Goal: Transaction & Acquisition: Purchase product/service

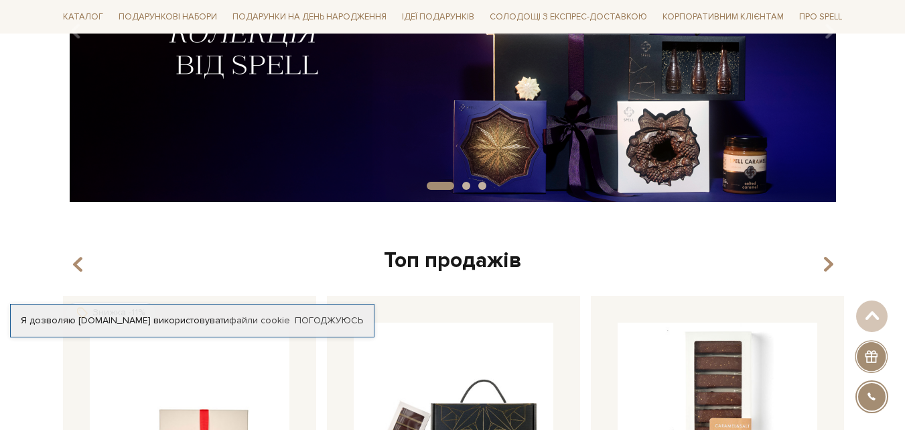
scroll to position [165, 0]
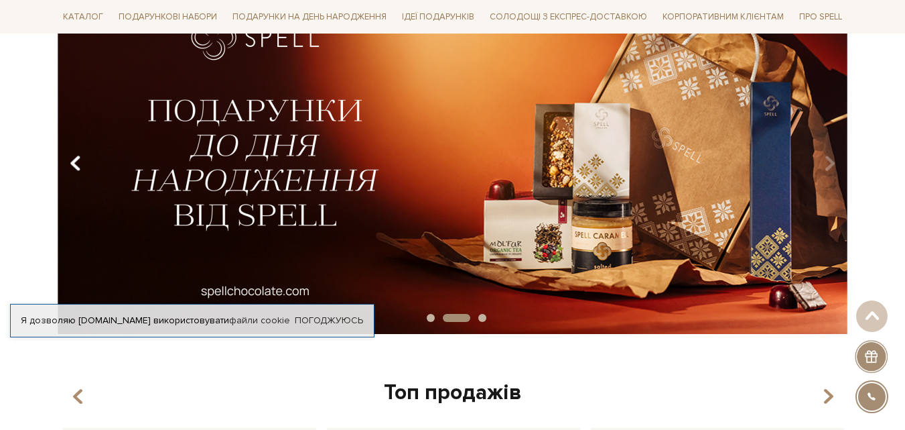
click at [74, 161] on icon "Carousel Navigation" at bounding box center [75, 163] width 11 height 23
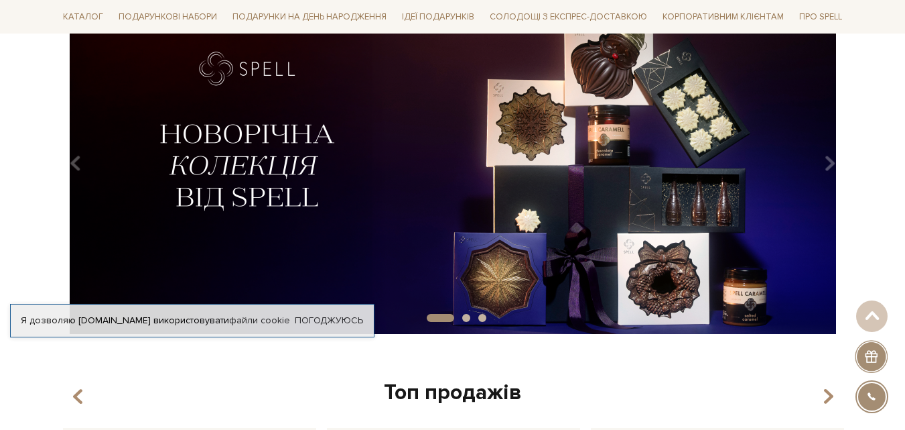
click at [262, 139] on img at bounding box center [453, 158] width 791 height 350
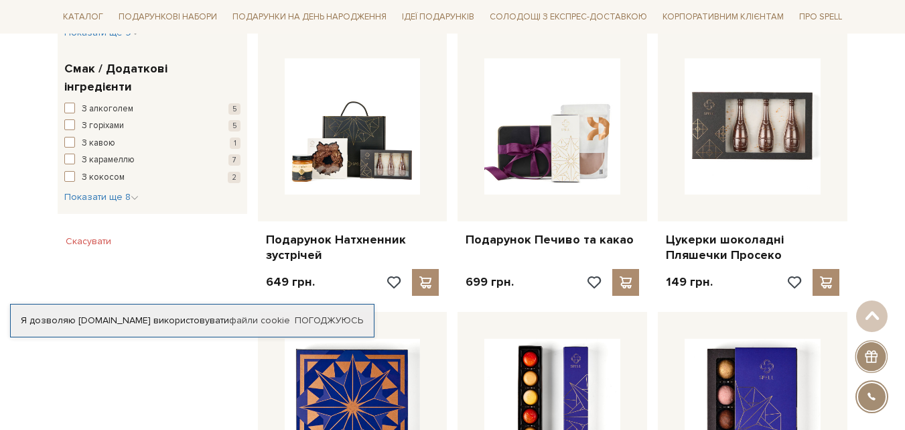
scroll to position [779, 0]
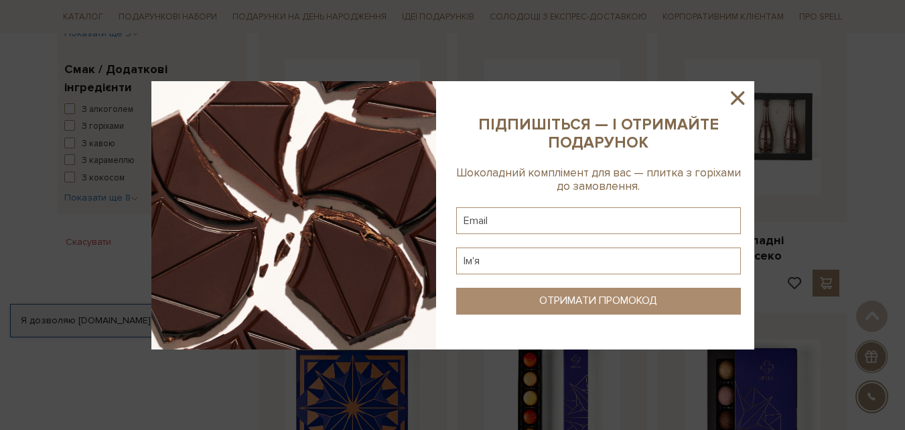
click at [732, 94] on icon at bounding box center [737, 97] width 23 height 23
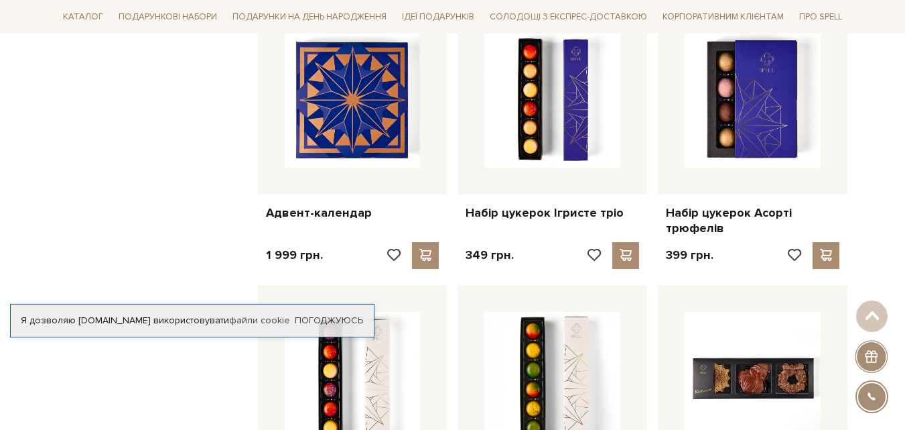
scroll to position [1089, 0]
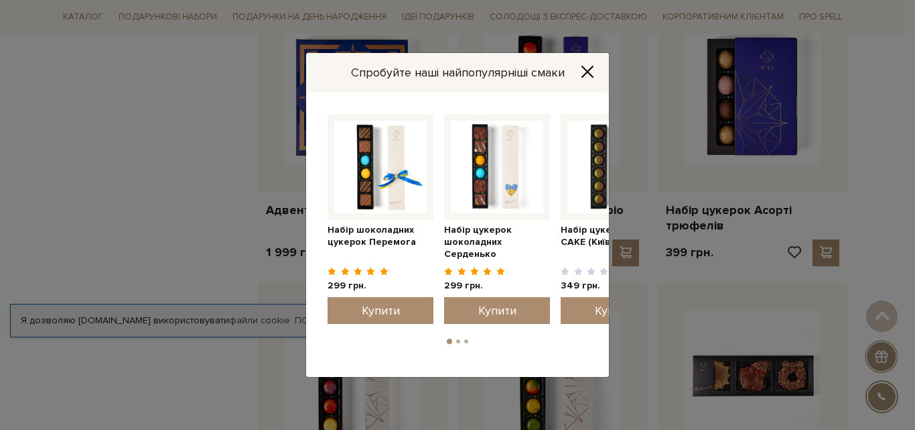
click at [596, 66] on button "Close" at bounding box center [587, 71] width 21 height 15
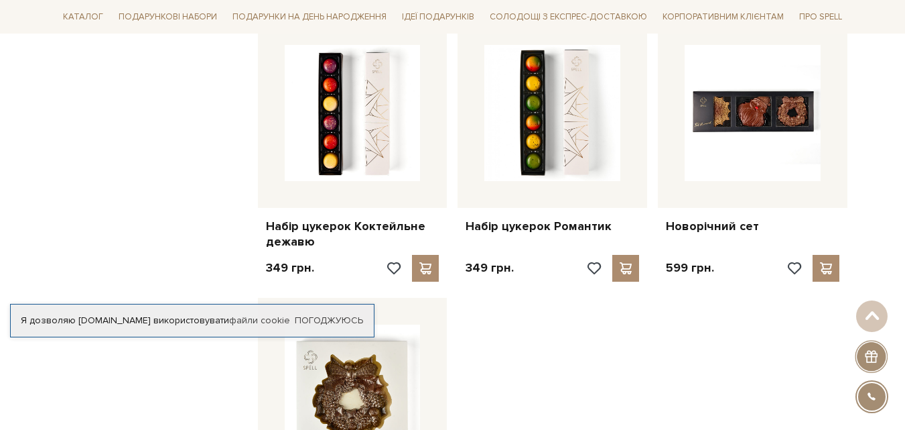
scroll to position [1357, 0]
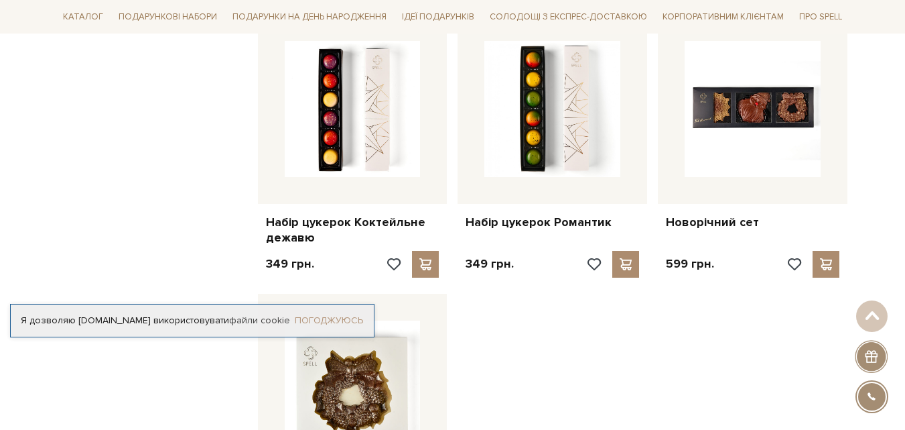
click at [347, 321] on link "Погоджуюсь" at bounding box center [329, 320] width 68 height 12
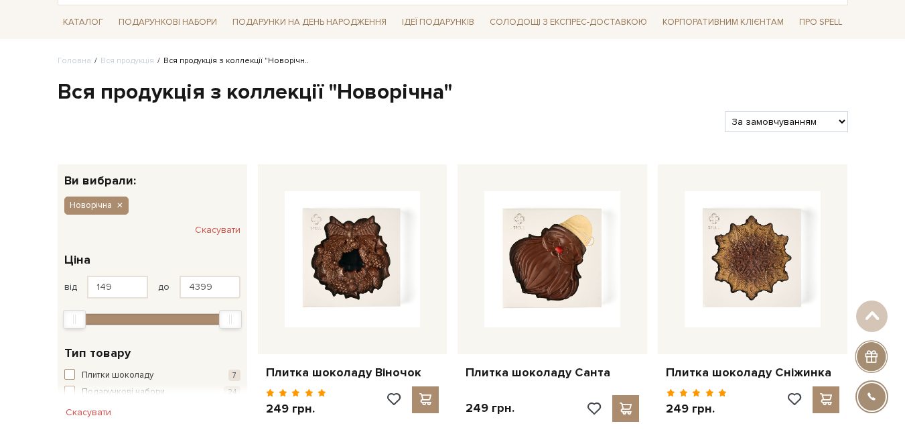
scroll to position [0, 0]
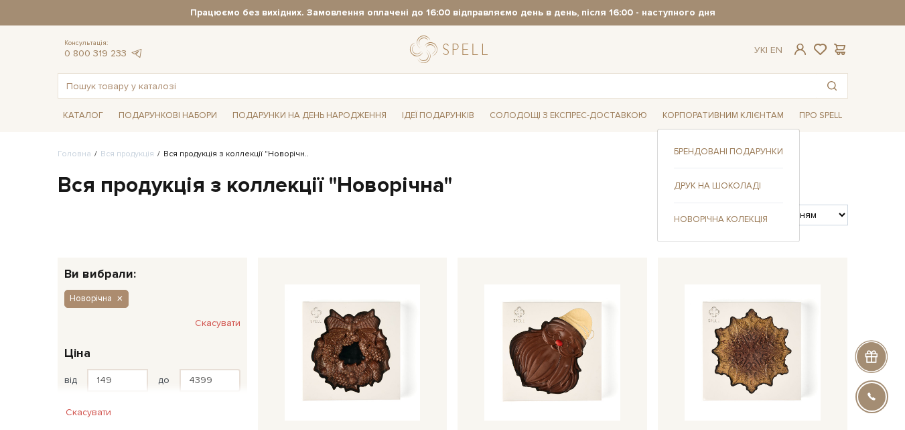
click at [702, 143] on div "Брендовані подарунки Друк на шоколаді" at bounding box center [728, 185] width 143 height 113
click at [704, 152] on link "Брендовані подарунки" at bounding box center [728, 151] width 109 height 12
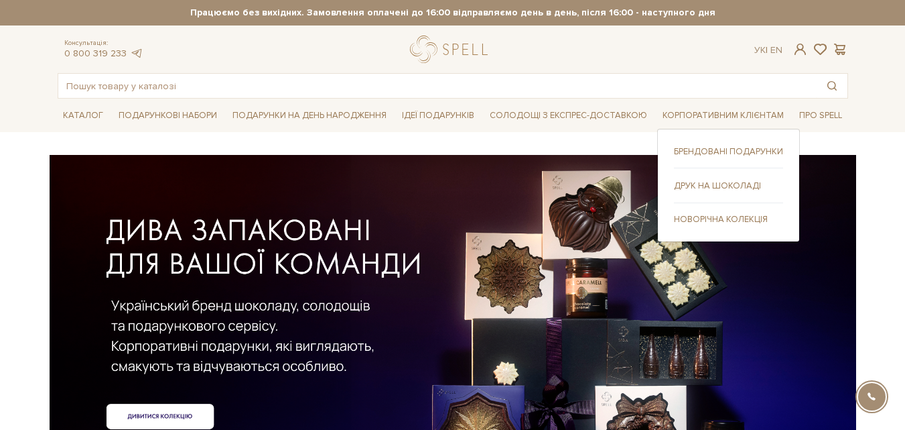
click at [693, 216] on link "Новорічна колекція" at bounding box center [728, 219] width 109 height 12
click at [706, 183] on link "Друк на шоколаді" at bounding box center [728, 186] width 109 height 12
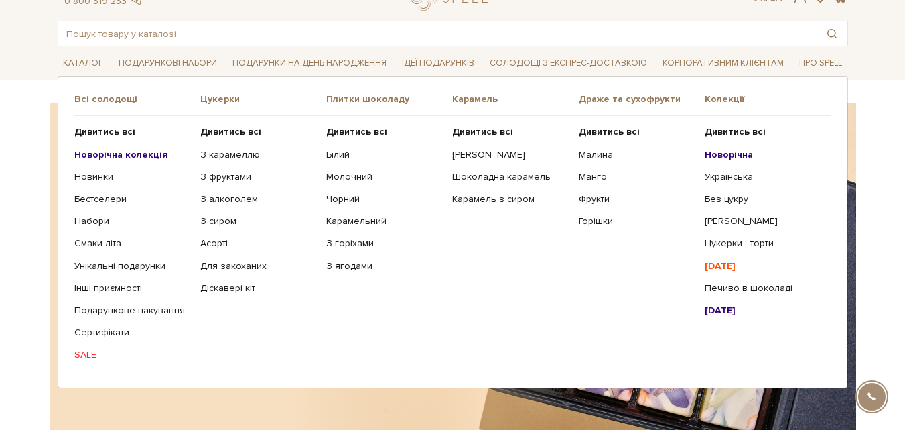
scroll to position [54, 0]
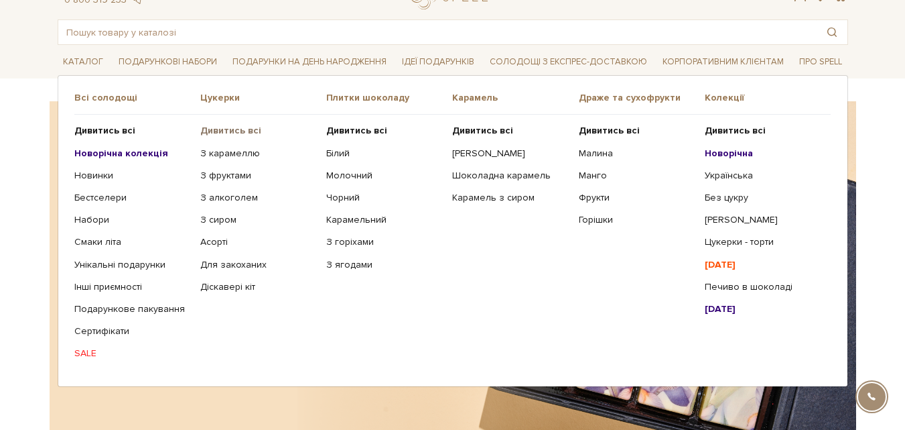
click at [228, 131] on b "Дивитись всі" at bounding box center [230, 130] width 61 height 11
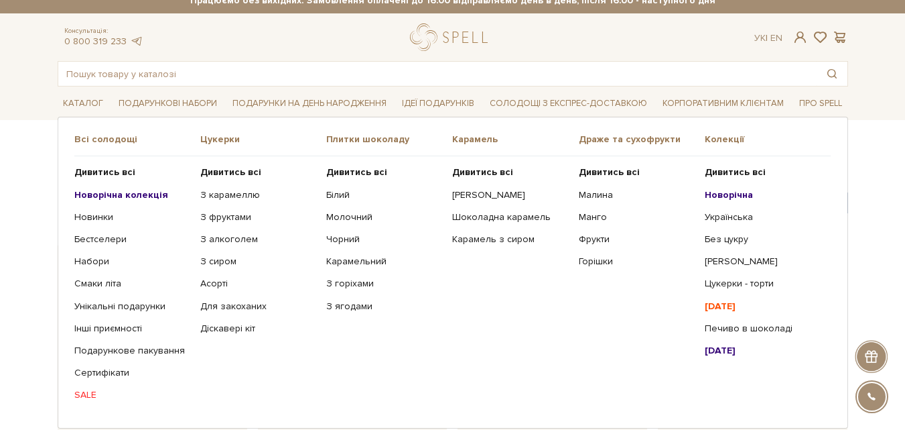
scroll to position [13, 0]
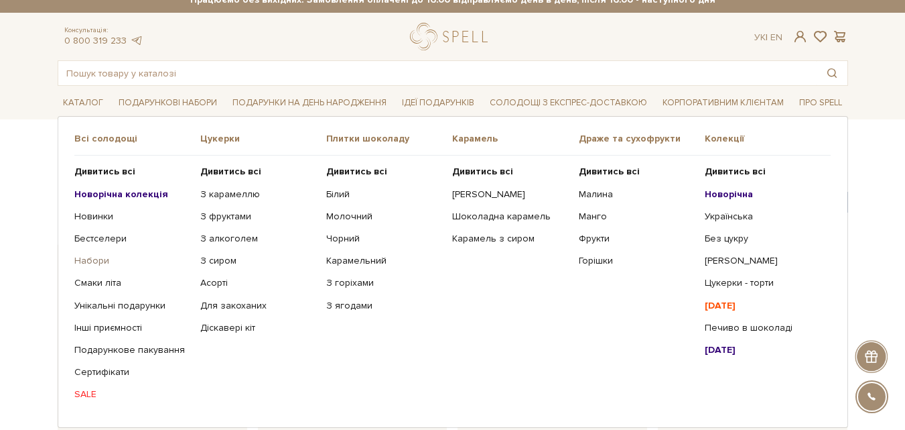
click at [98, 264] on link "Набори" at bounding box center [132, 261] width 116 height 12
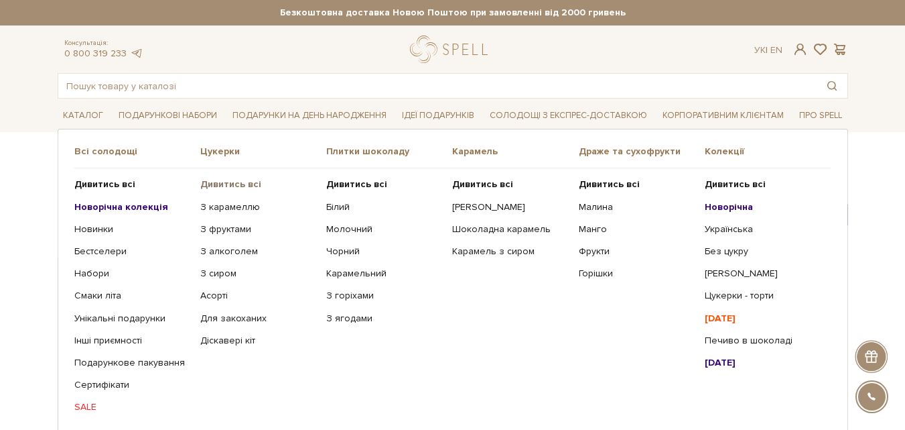
click at [221, 180] on b "Дивитись всі" at bounding box center [230, 183] width 61 height 11
click at [368, 186] on b "Дивитись всі" at bounding box center [356, 183] width 61 height 11
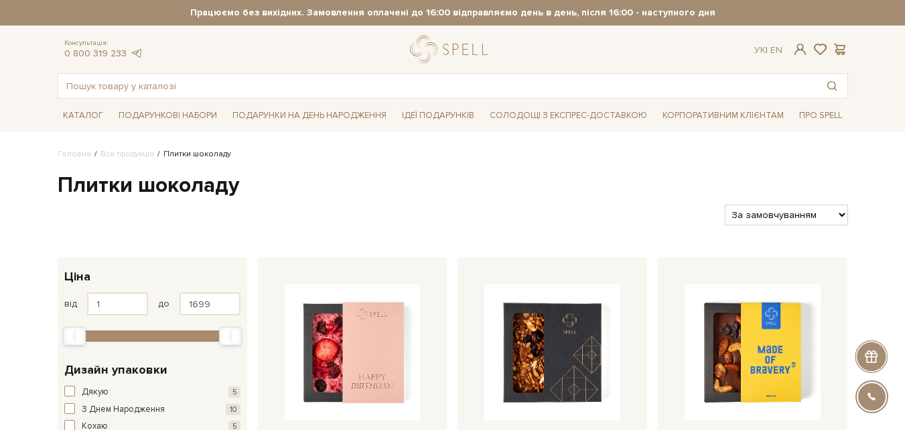
click at [0, 129] on div "Каталог Всі солодощі Дивитись всі" at bounding box center [452, 116] width 905 height 34
click at [454, 42] on link "logo" at bounding box center [452, 49] width 84 height 27
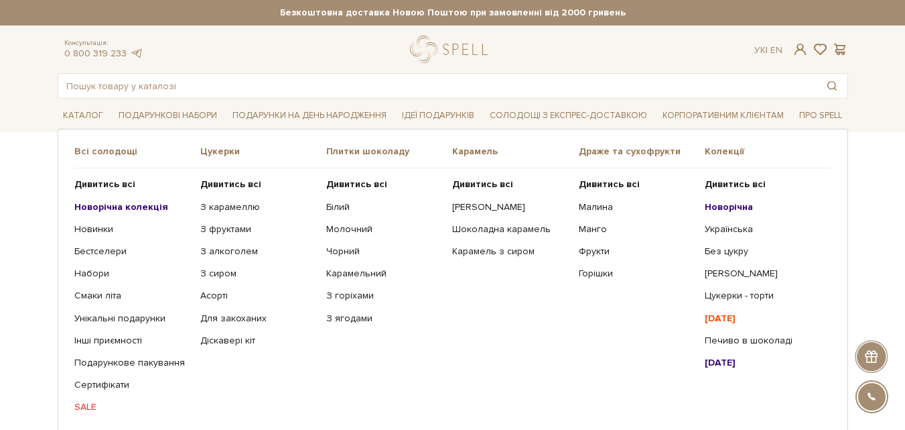
click at [736, 202] on b "Новорічна" at bounding box center [729, 206] width 48 height 11
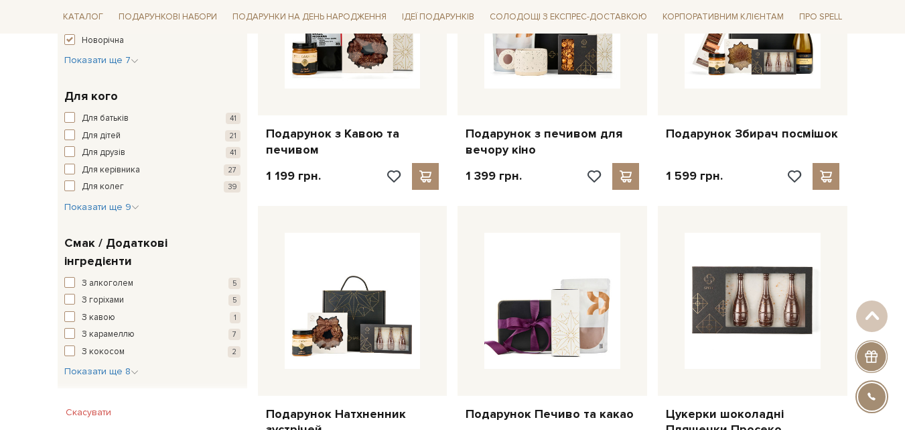
scroll to position [604, 0]
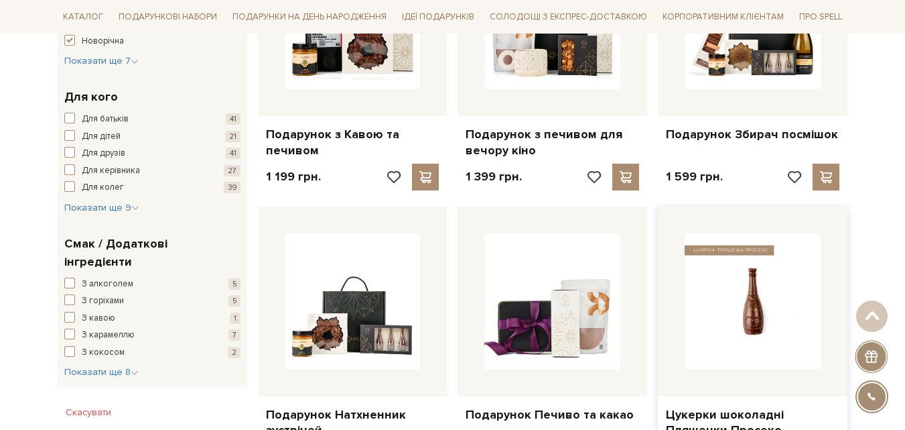
click at [758, 295] on img at bounding box center [753, 301] width 136 height 136
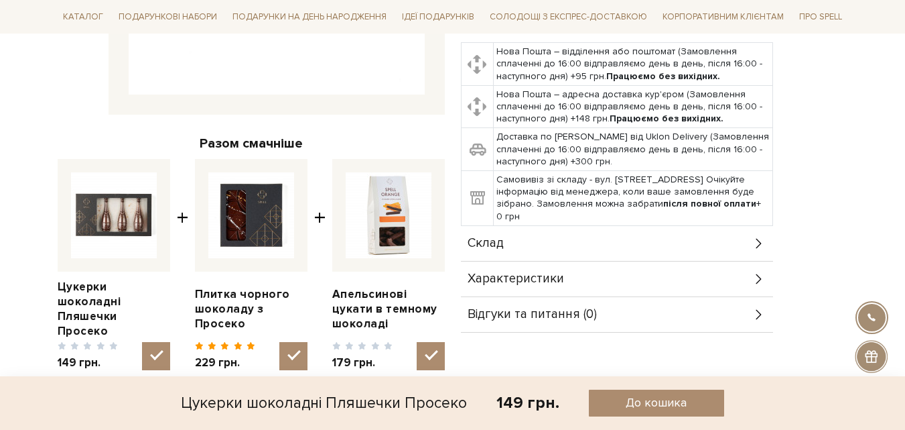
scroll to position [407, 0]
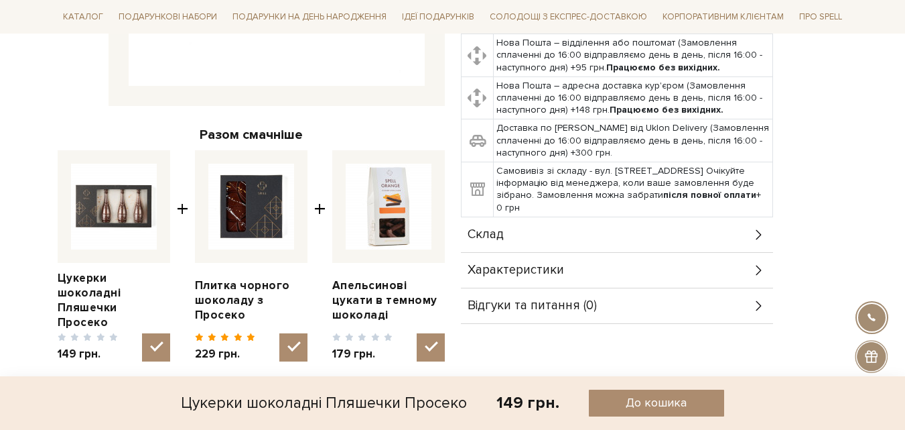
click at [395, 183] on img at bounding box center [389, 207] width 86 height 86
click at [417, 333] on input "checkbox" at bounding box center [431, 347] width 28 height 28
click at [395, 194] on img at bounding box center [389, 207] width 86 height 86
click at [417, 333] on input "checkbox" at bounding box center [431, 347] width 28 height 28
click at [395, 194] on img at bounding box center [389, 207] width 86 height 86
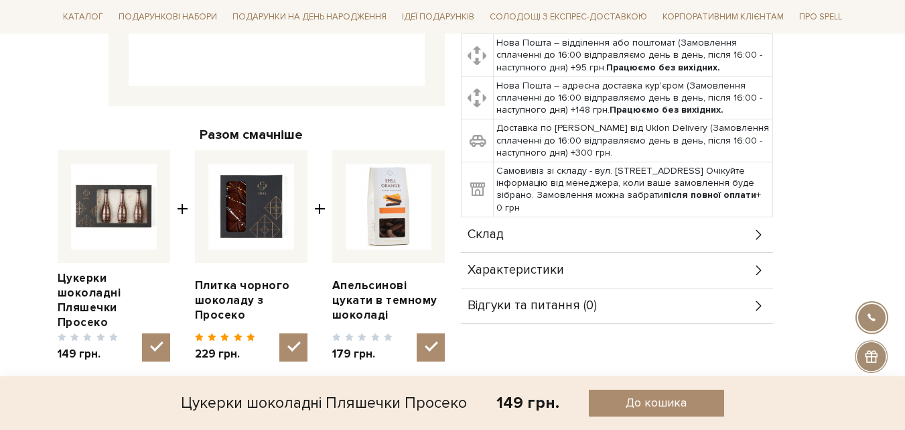
click at [417, 333] on input "checkbox" at bounding box center [431, 347] width 28 height 28
checkbox input "false"
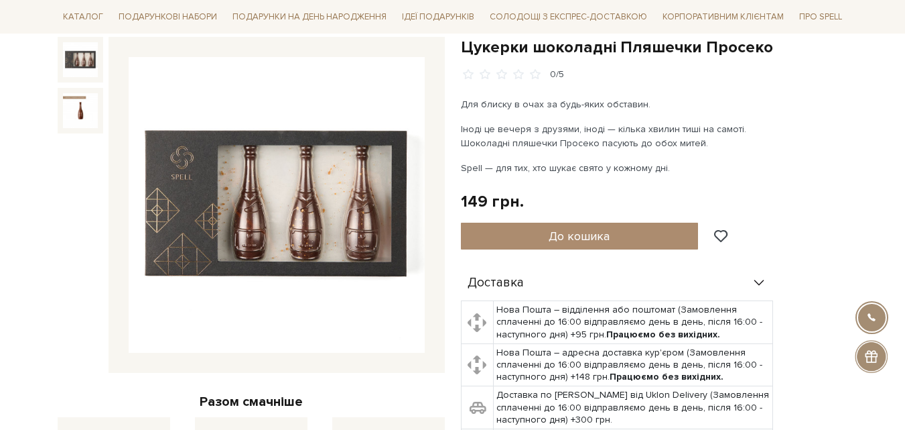
scroll to position [146, 0]
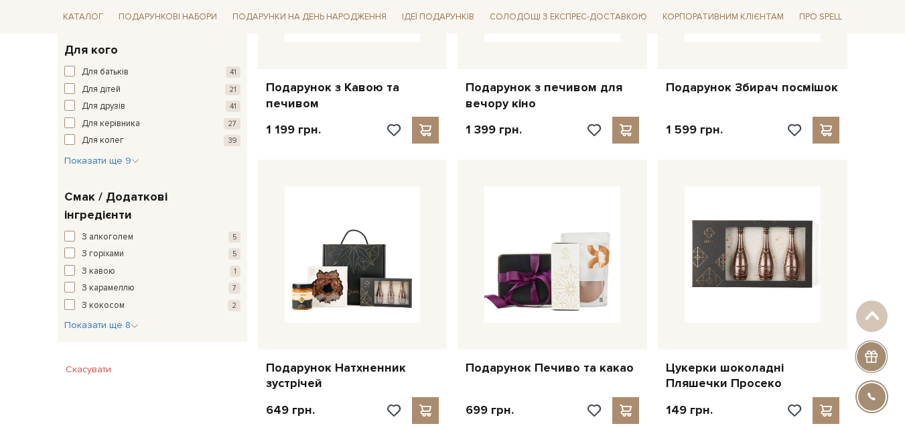
scroll to position [692, 0]
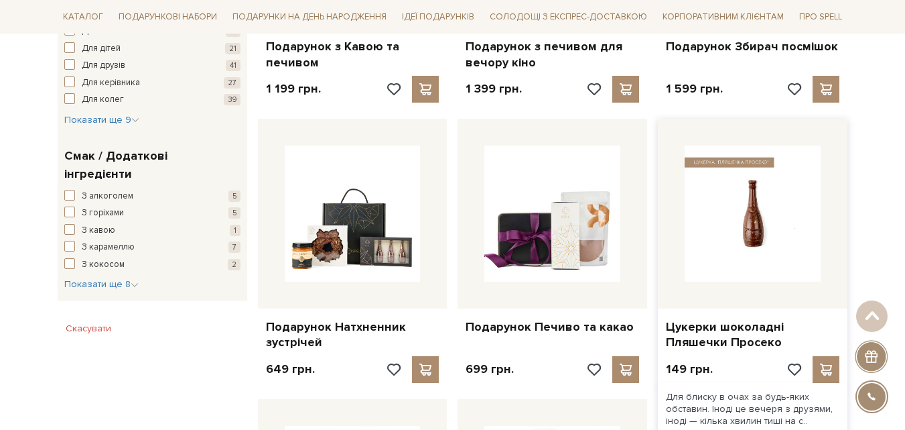
click at [767, 186] on img at bounding box center [753, 213] width 136 height 136
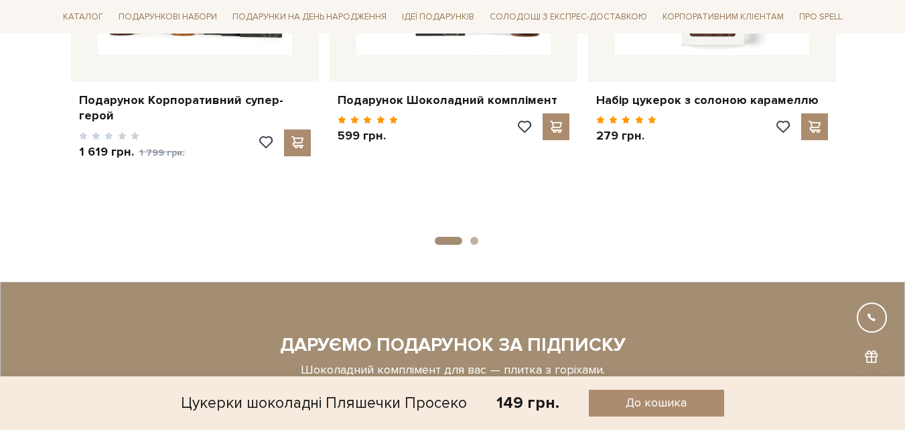
scroll to position [3175, 0]
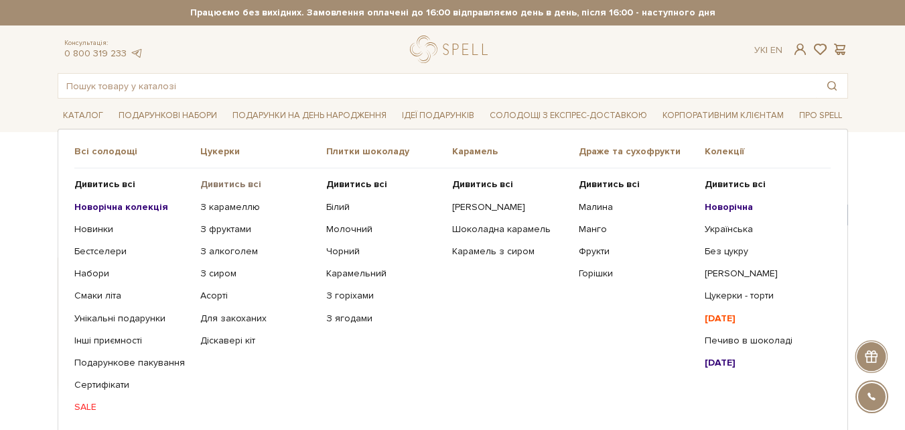
click at [245, 187] on b "Дивитись всі" at bounding box center [230, 183] width 61 height 11
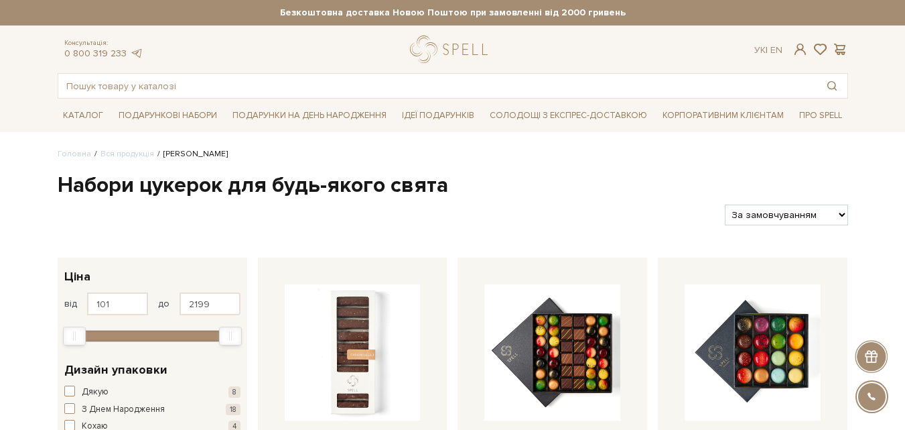
click at [842, 208] on select "За замовчуванням За Ціною (зростання) За Ціною (зменшення) Новинки За популярні…" at bounding box center [786, 214] width 123 height 21
select select "[URL][DOMAIN_NAME]"
click at [725, 204] on select "За замовчуванням За Ціною (зростання) За Ціною (зменшення) Новинки За популярні…" at bounding box center [786, 214] width 123 height 21
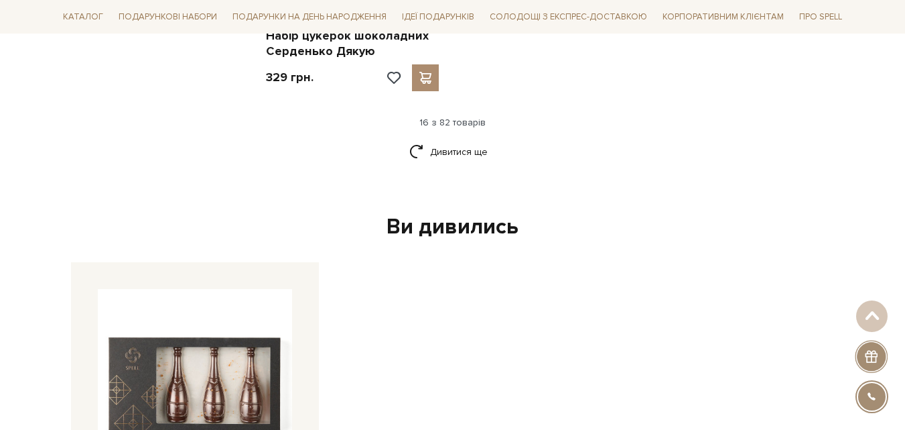
scroll to position [1896, 0]
click at [468, 153] on link "Дивитися ще" at bounding box center [452, 150] width 87 height 23
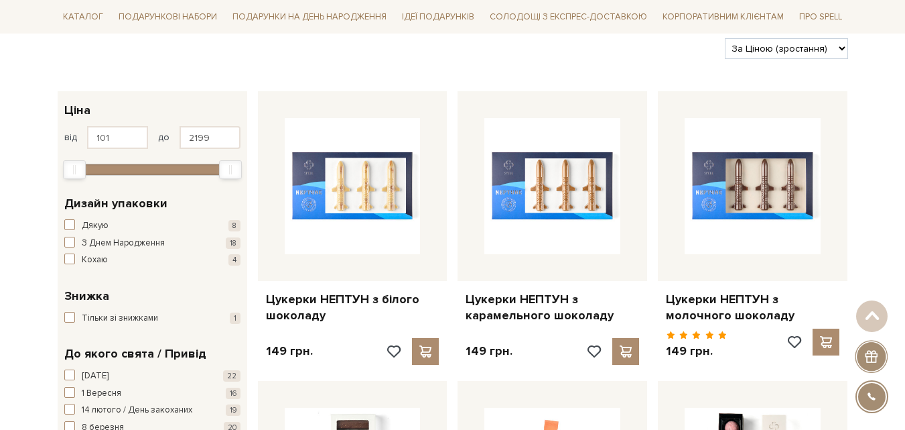
scroll to position [0, 0]
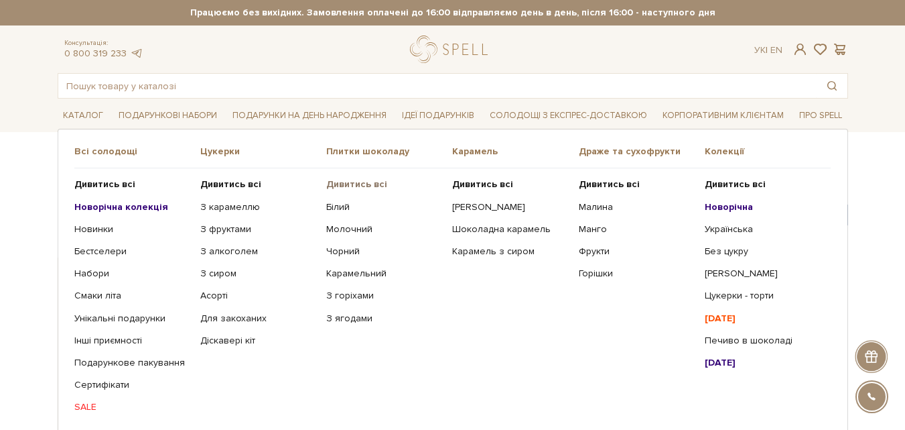
click at [371, 186] on b "Дивитись всі" at bounding box center [356, 183] width 61 height 11
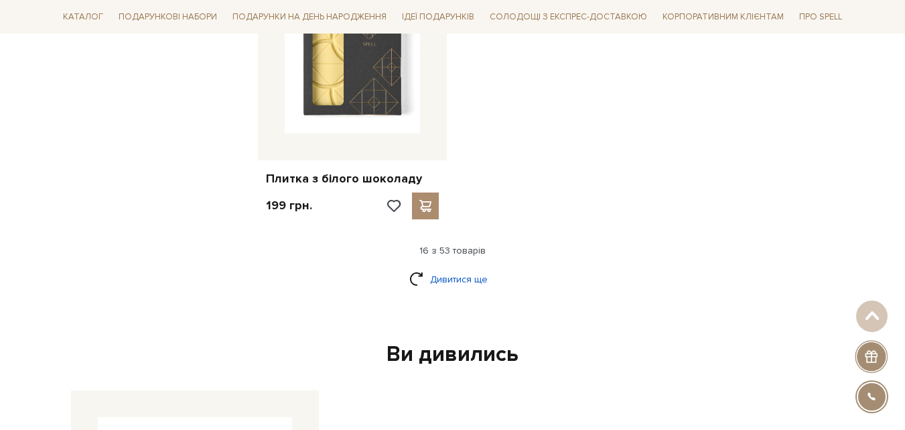
click at [462, 267] on link "Дивитися ще" at bounding box center [452, 278] width 87 height 23
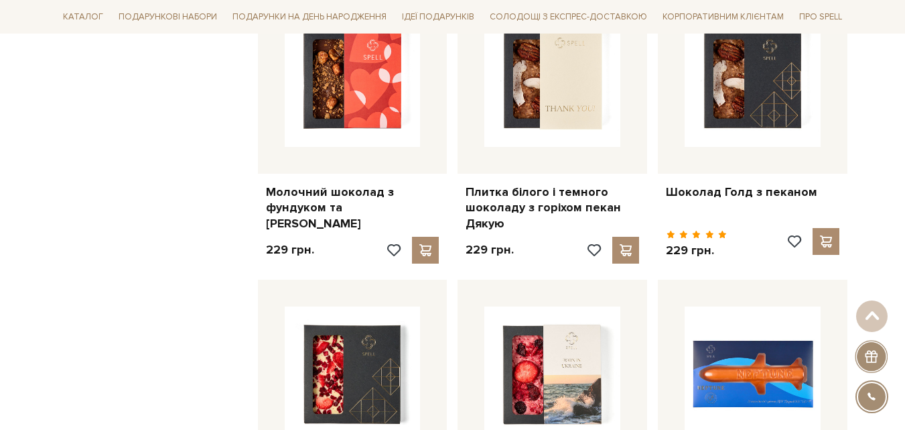
scroll to position [861, 0]
